Goal: Transaction & Acquisition: Purchase product/service

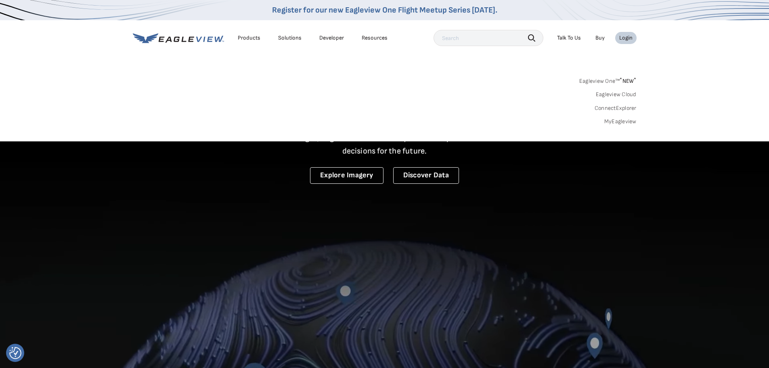
click at [621, 120] on link "MyEagleview" at bounding box center [620, 121] width 32 height 7
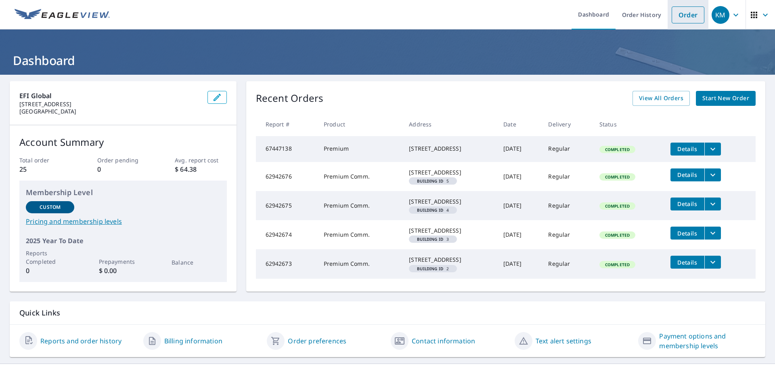
click at [680, 11] on link "Order" at bounding box center [687, 14] width 33 height 17
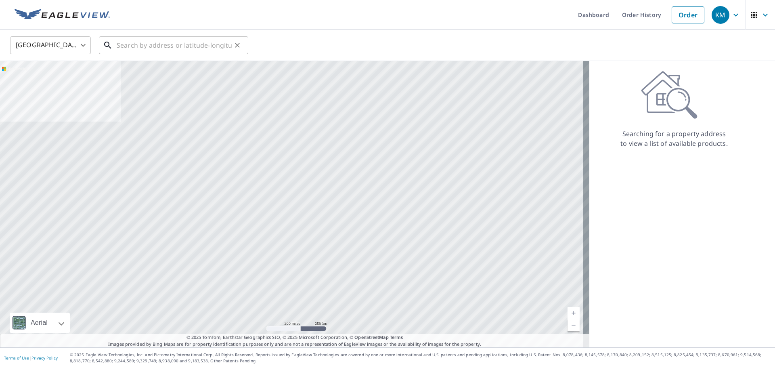
click at [169, 48] on input "text" at bounding box center [174, 45] width 115 height 23
paste input "[STREET_ADDRESS],"
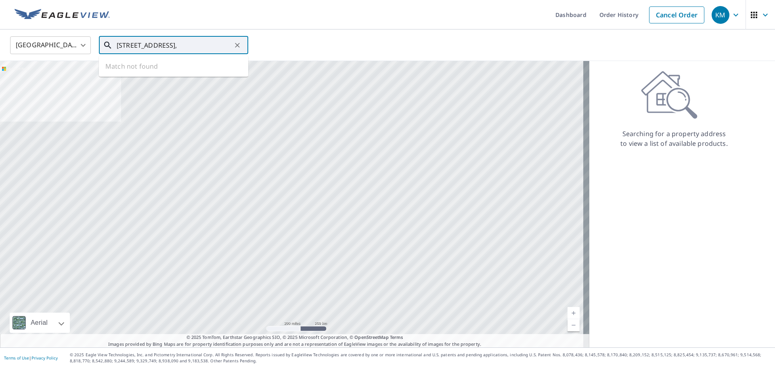
scroll to position [0, 1]
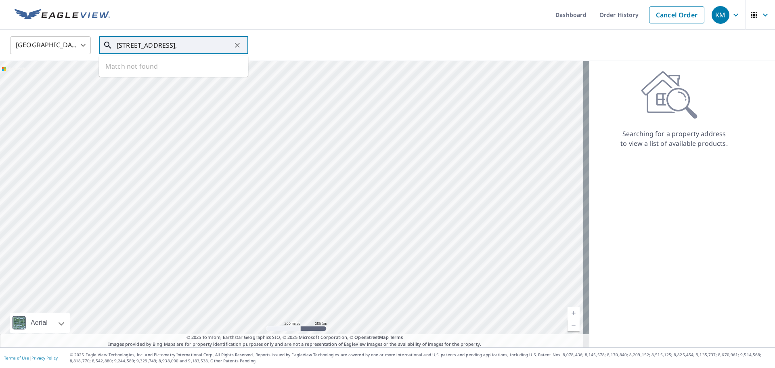
type input "[STREET_ADDRESS],"
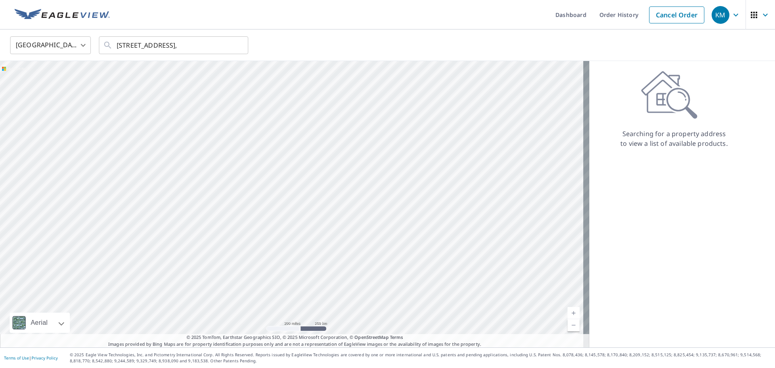
scroll to position [0, 0]
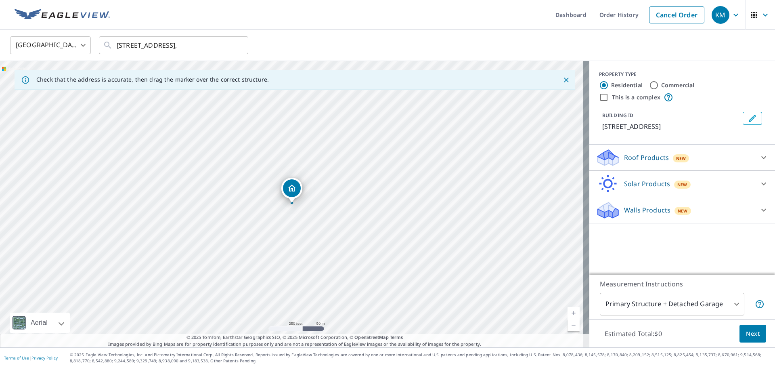
click at [732, 306] on body "KM KM Dashboard Order History Cancel Order KM United States US ​ [STREET_ADDRES…" at bounding box center [387, 184] width 775 height 368
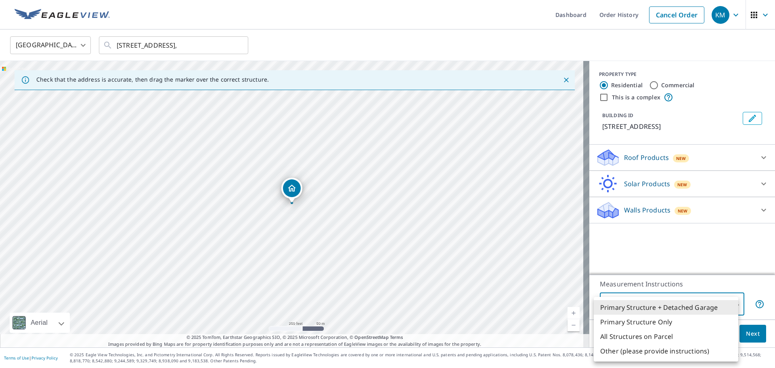
click at [698, 322] on li "Primary Structure Only" at bounding box center [666, 321] width 144 height 15
type input "2"
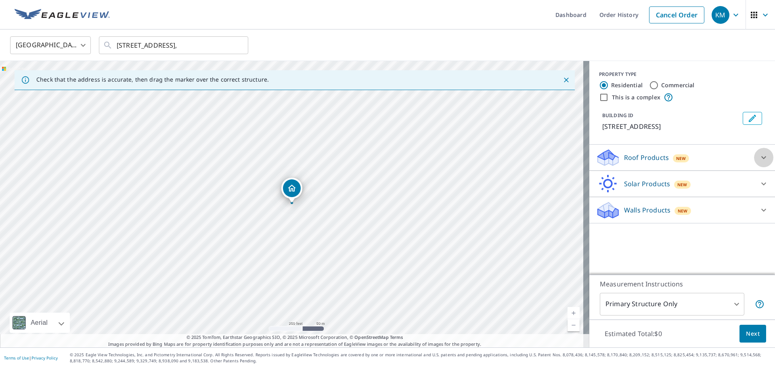
click at [759, 157] on icon at bounding box center [764, 158] width 10 height 10
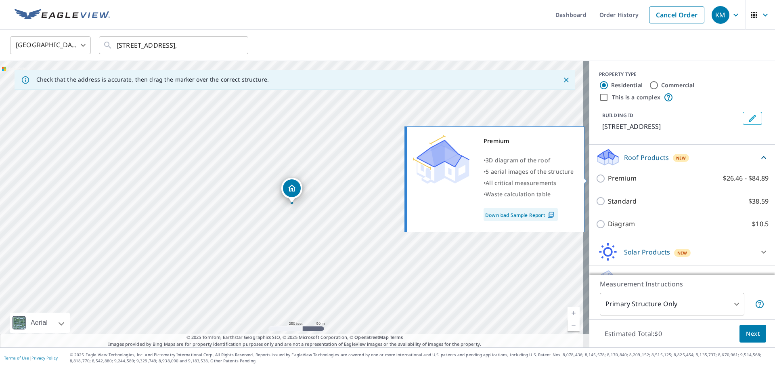
click at [674, 176] on label "Premium $26.46 - $84.89" at bounding box center [688, 178] width 161 height 10
click at [608, 176] on input "Premium $26.46 - $84.89" at bounding box center [602, 179] width 12 height 10
checkbox input "true"
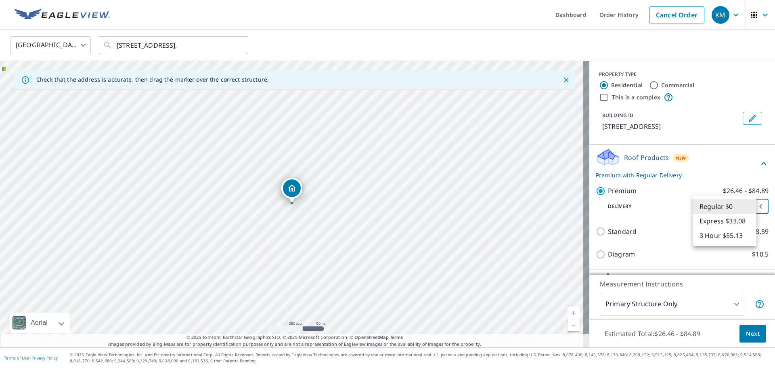
click at [735, 206] on body "KM KM Dashboard Order History Cancel Order KM United States US ​ [STREET_ADDRES…" at bounding box center [387, 184] width 775 height 368
click at [735, 206] on li "Regular $0" at bounding box center [724, 206] width 63 height 15
click at [752, 333] on span "Next" at bounding box center [753, 333] width 14 height 10
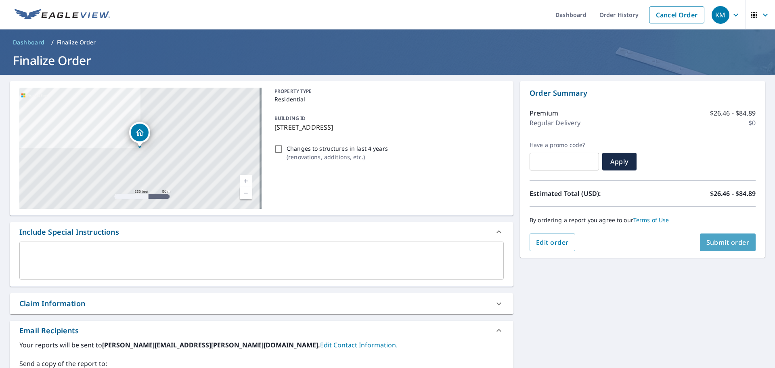
click at [708, 245] on span "Submit order" at bounding box center [727, 242] width 43 height 9
